Goal: Information Seeking & Learning: Learn about a topic

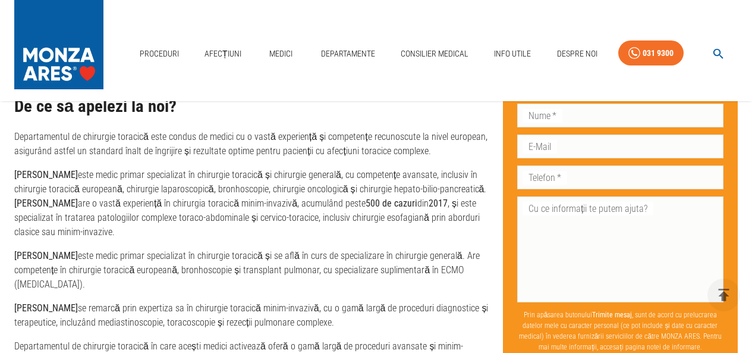
scroll to position [1011, 0]
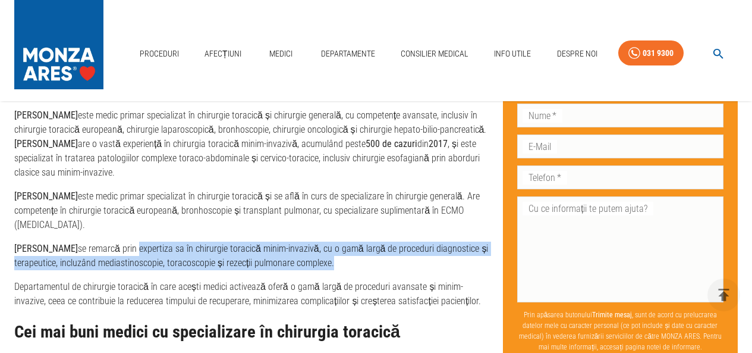
drag, startPoint x: 134, startPoint y: 233, endPoint x: 350, endPoint y: 246, distance: 216.2
click at [350, 246] on p "[PERSON_NAME] se remarcă prin expertiza sa în chirurgie toracică minim-invazivă…" at bounding box center [253, 255] width 479 height 29
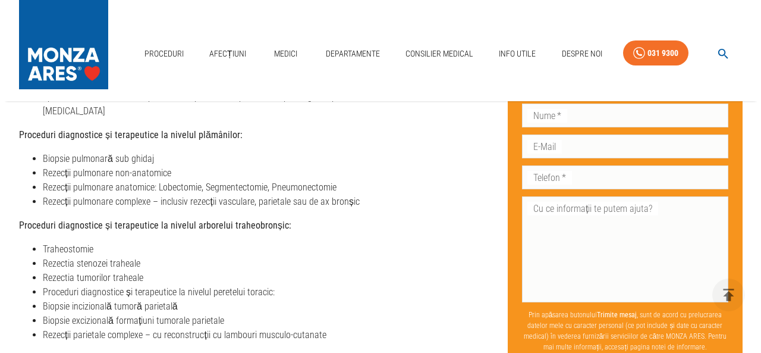
scroll to position [595, 0]
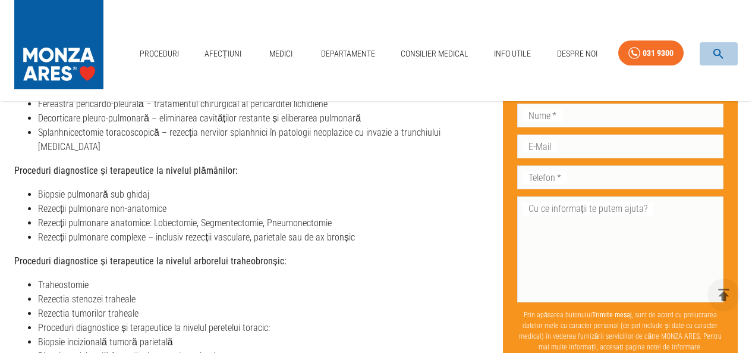
click at [719, 55] on icon "button" at bounding box center [719, 54] width 10 height 10
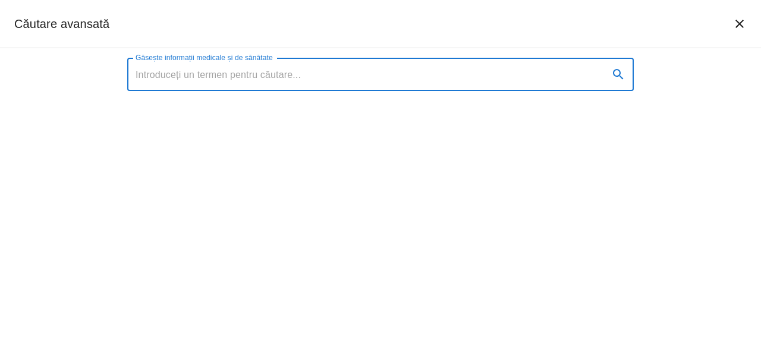
click at [527, 80] on input "Găsește informații medicale și de sănătate" at bounding box center [363, 74] width 472 height 33
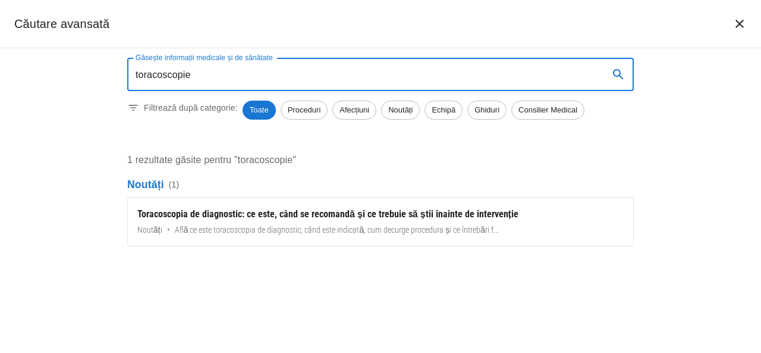
type input "toracoscopie"
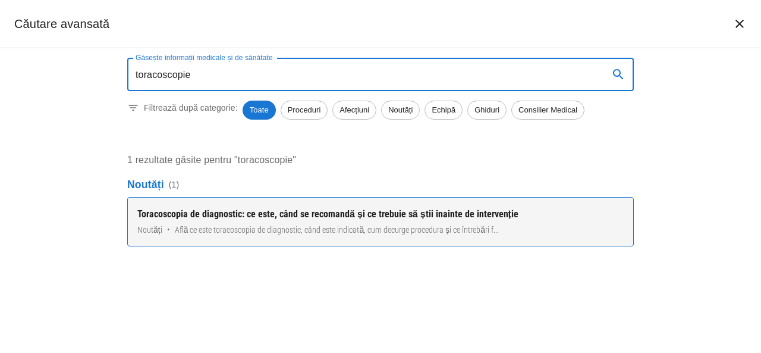
click at [272, 211] on div "Toracoscopia de diagnostic: ce este, când se recomandă și ce trebuie să știi în…" at bounding box center [380, 214] width 486 height 14
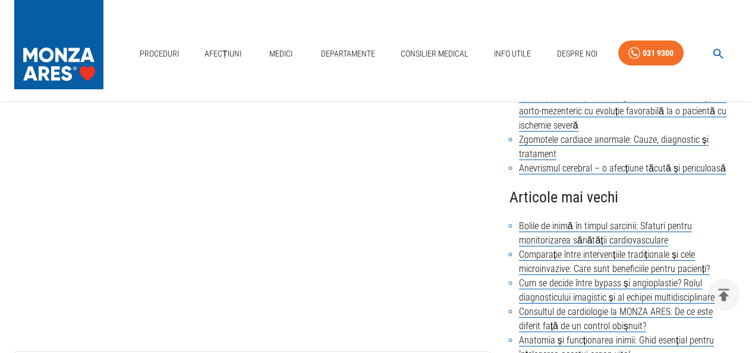
scroll to position [238, 0]
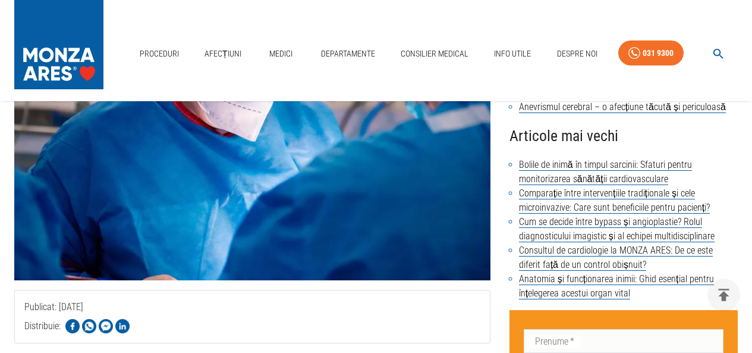
click at [274, 326] on div "Distribuie:" at bounding box center [252, 326] width 456 height 14
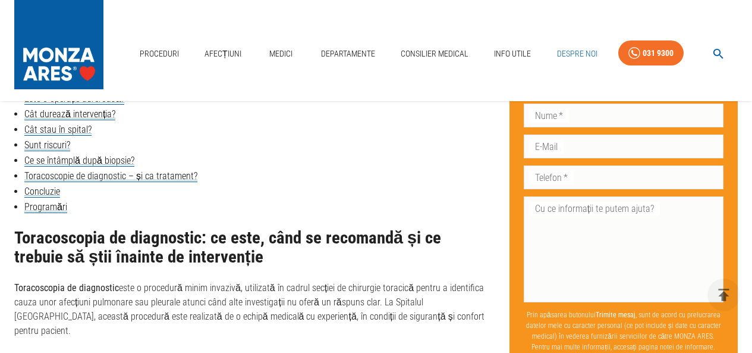
scroll to position [1767, 0]
